Goal: Find specific page/section: Find specific page/section

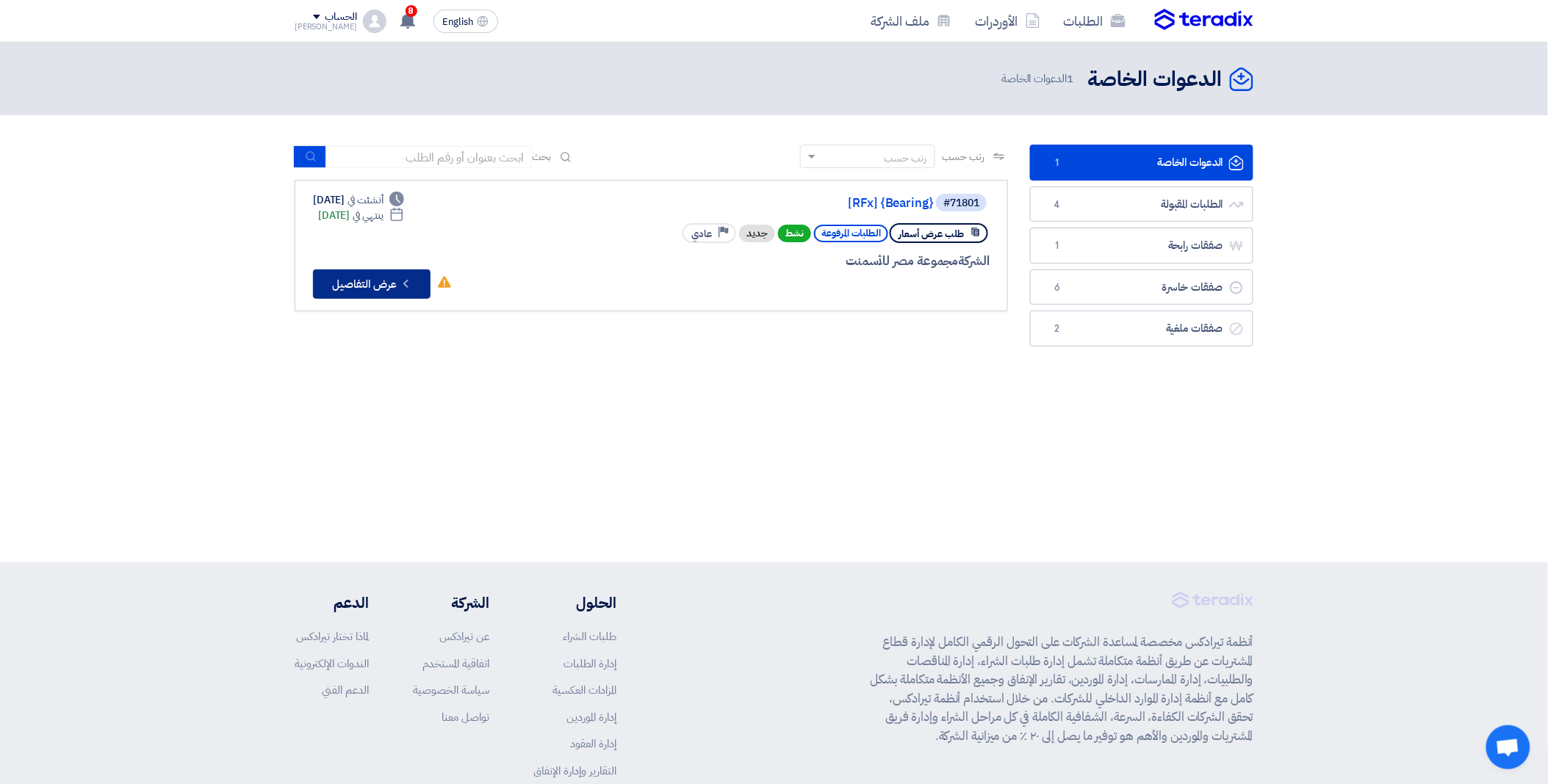
click at [389, 289] on button "Check details عرض التفاصيل" at bounding box center [371, 284] width 118 height 30
